Goal: Task Accomplishment & Management: Manage account settings

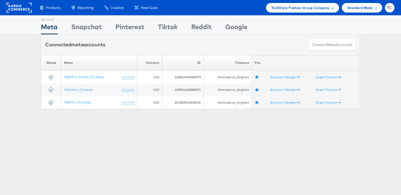
click at [303, 6] on span "TechStyle Fashion Group Company" at bounding box center [300, 8] width 58 height 6
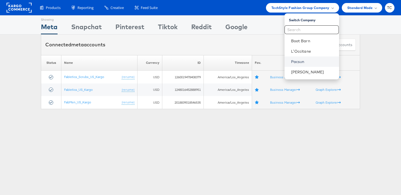
click at [315, 60] on link "Pacsun" at bounding box center [313, 61] width 44 height 5
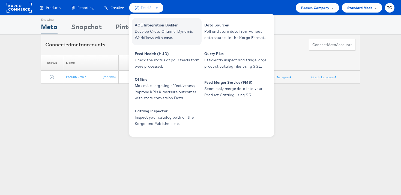
click at [156, 26] on span "ACE Integration Builder" at bounding box center [167, 25] width 65 height 6
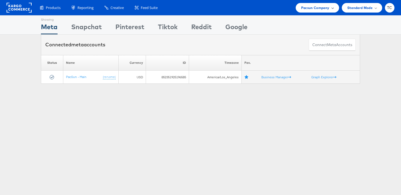
click at [324, 5] on span "Pacsun Company" at bounding box center [315, 8] width 28 height 6
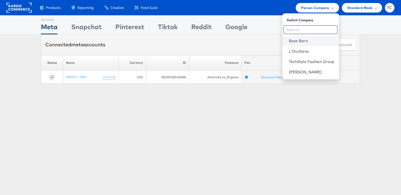
click at [307, 40] on link "Boot Barn" at bounding box center [312, 40] width 46 height 5
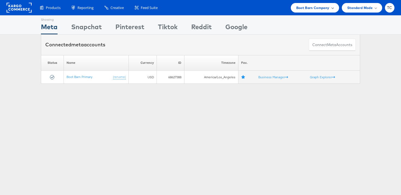
click at [320, 10] on span "Boot Barn Company" at bounding box center [312, 8] width 33 height 6
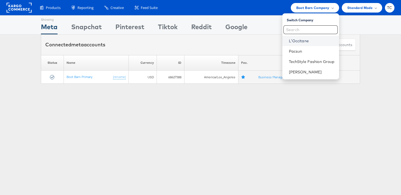
click at [312, 41] on link "L'Occitane" at bounding box center [312, 40] width 46 height 5
